Goal: Check status

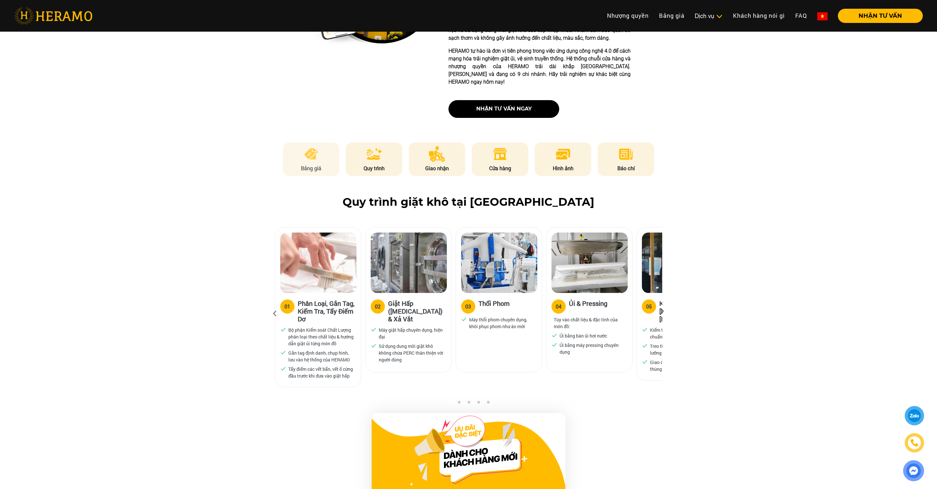
click at [309, 146] on img at bounding box center [311, 154] width 16 height 16
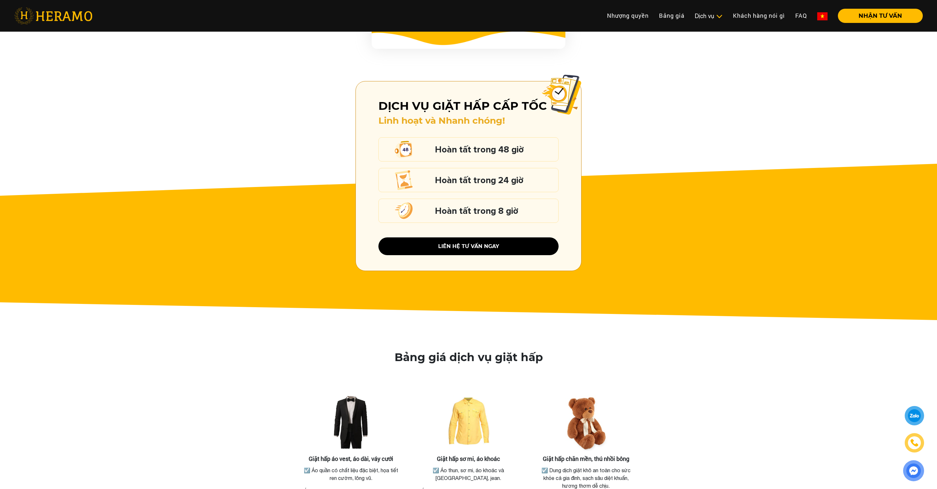
scroll to position [811, 0]
